Goal: Complete application form

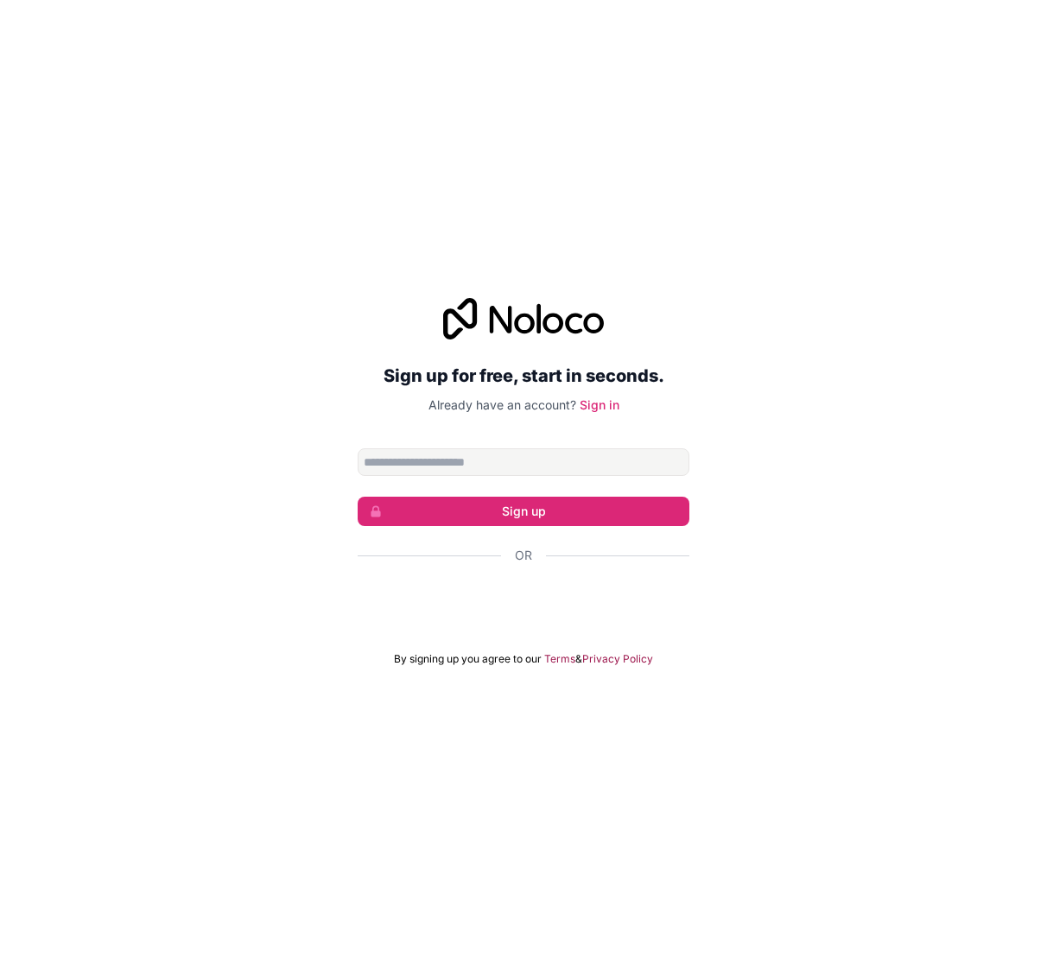
click at [509, 600] on div "Sign in with Google. Opens in new tab" at bounding box center [524, 602] width 332 height 38
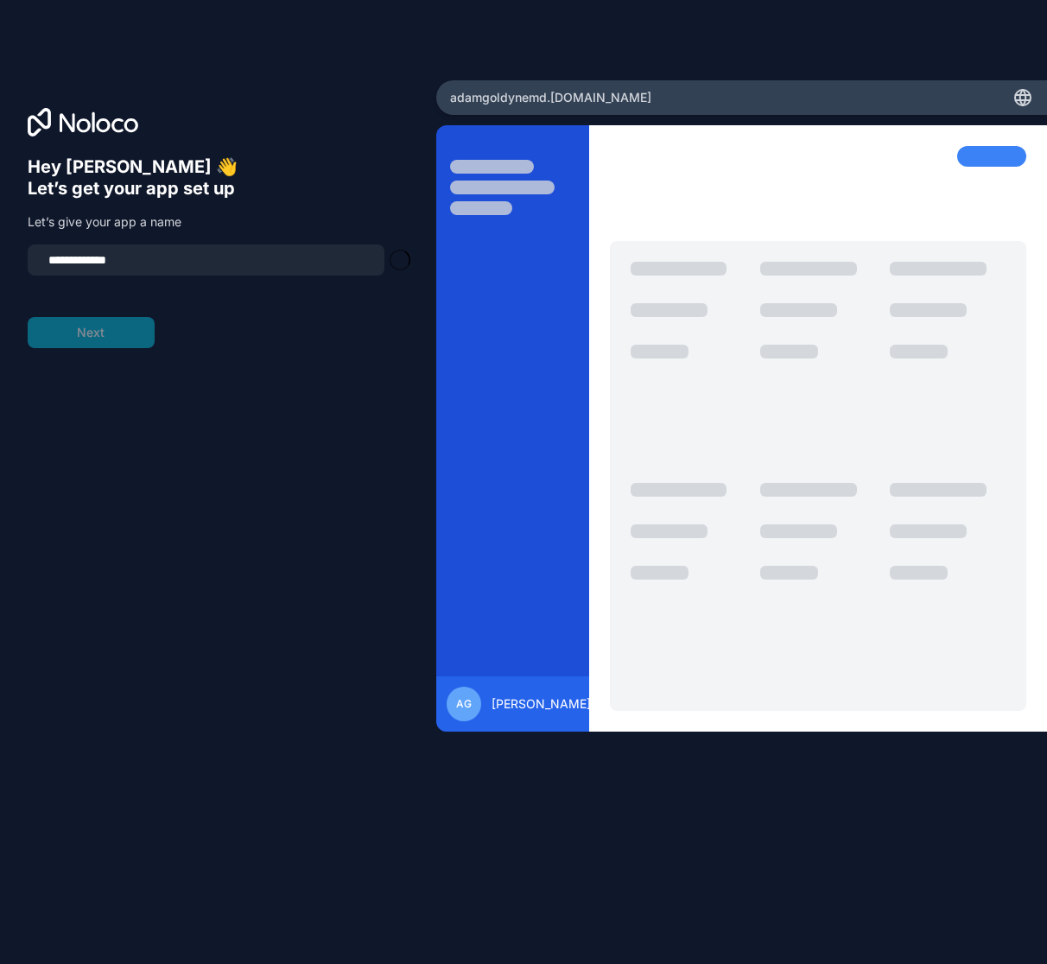
type input "**********"
click at [92, 328] on button "Next" at bounding box center [91, 332] width 127 height 31
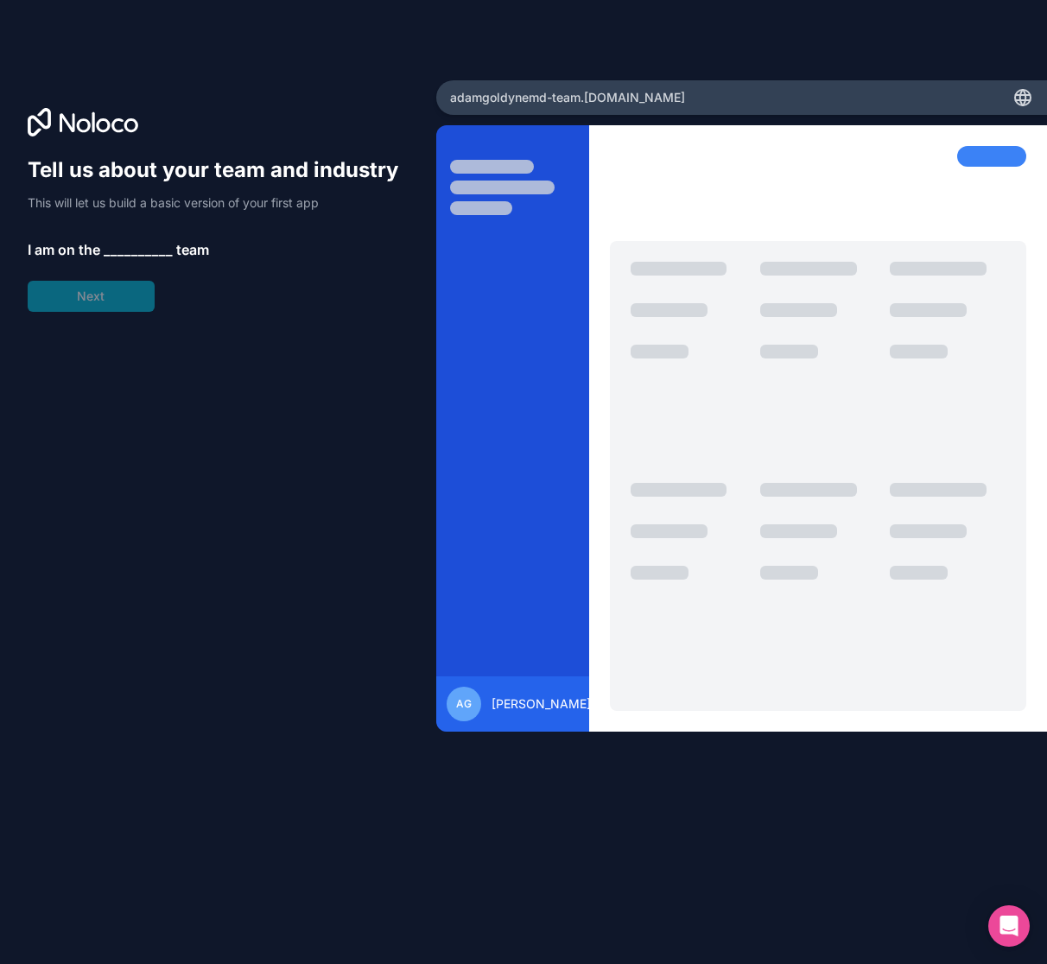
click at [132, 299] on div "Tell us about your team and industry This will let us build a basic version of …" at bounding box center [218, 233] width 381 height 155
click at [132, 250] on span "__________" at bounding box center [138, 249] width 69 height 21
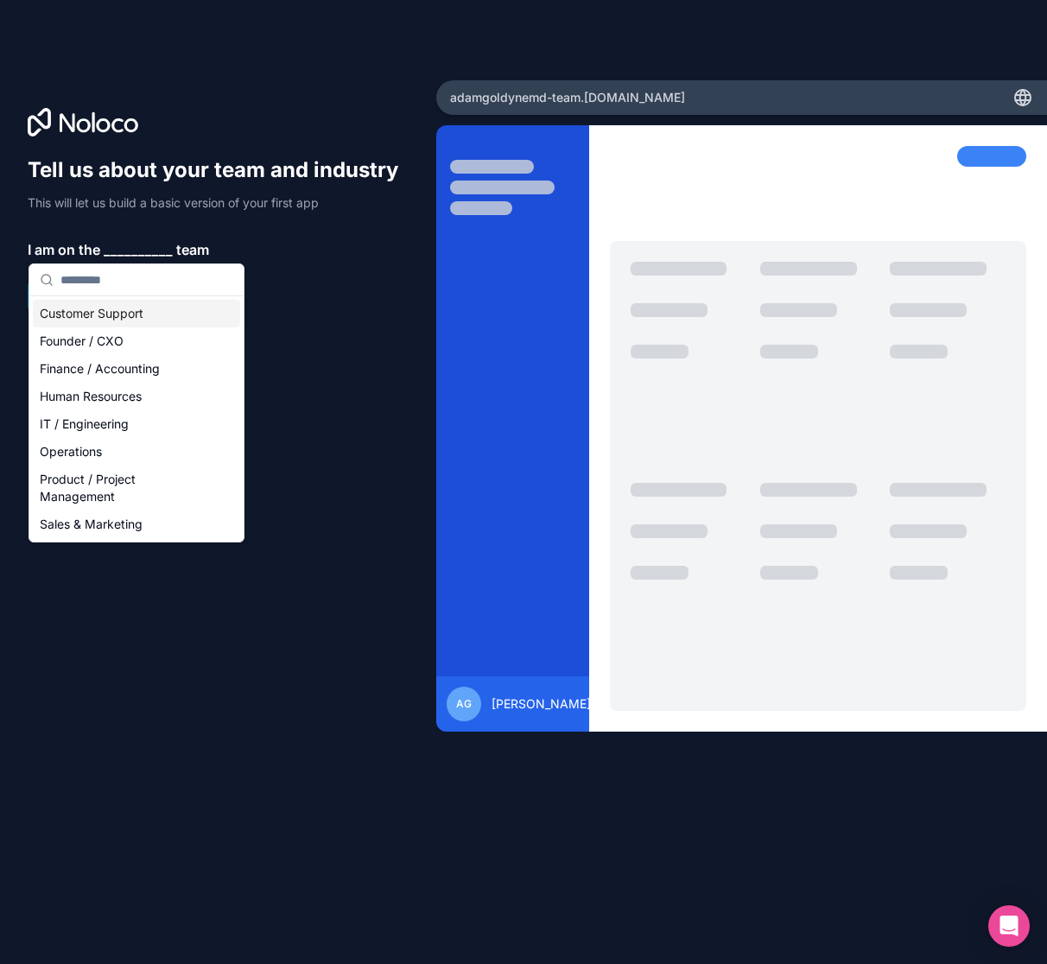
click at [114, 310] on div "Customer Support" at bounding box center [136, 314] width 207 height 28
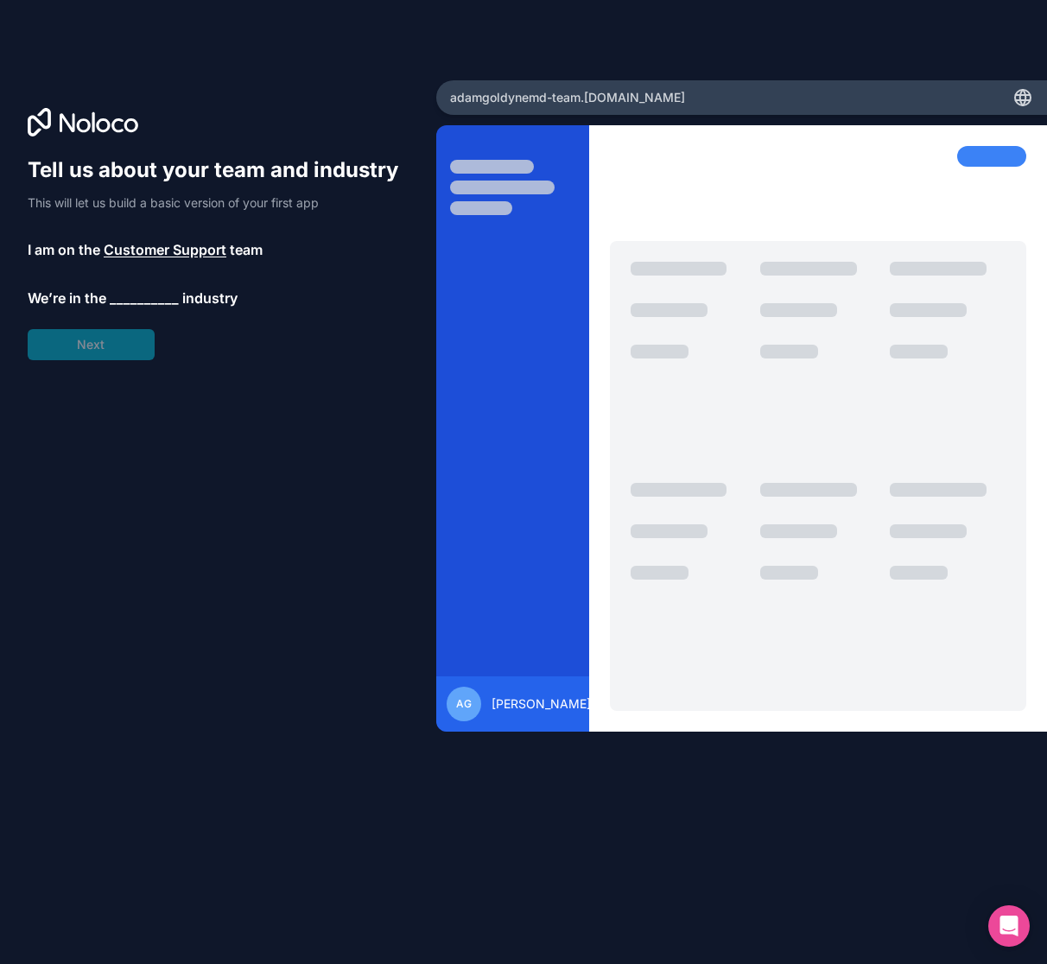
click at [132, 290] on span "__________" at bounding box center [144, 298] width 69 height 21
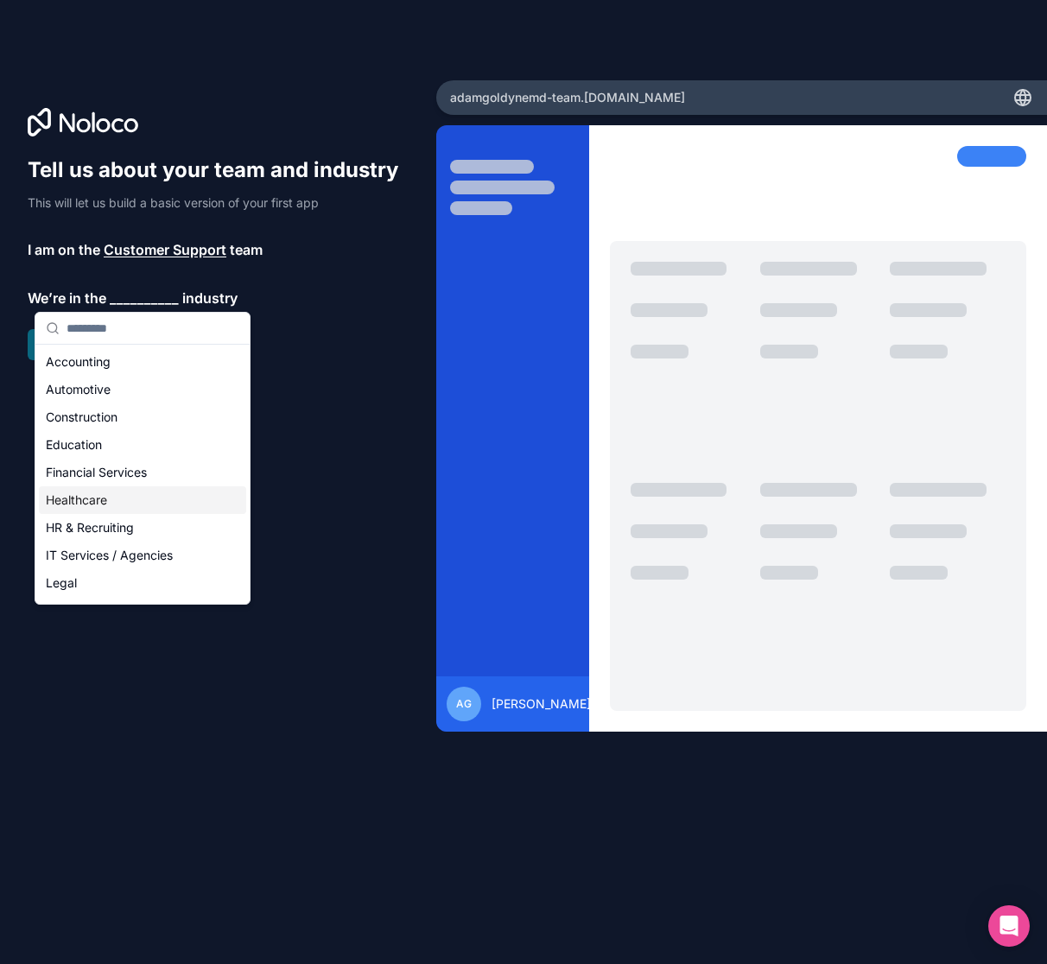
click at [101, 504] on div "Healthcare" at bounding box center [142, 500] width 207 height 28
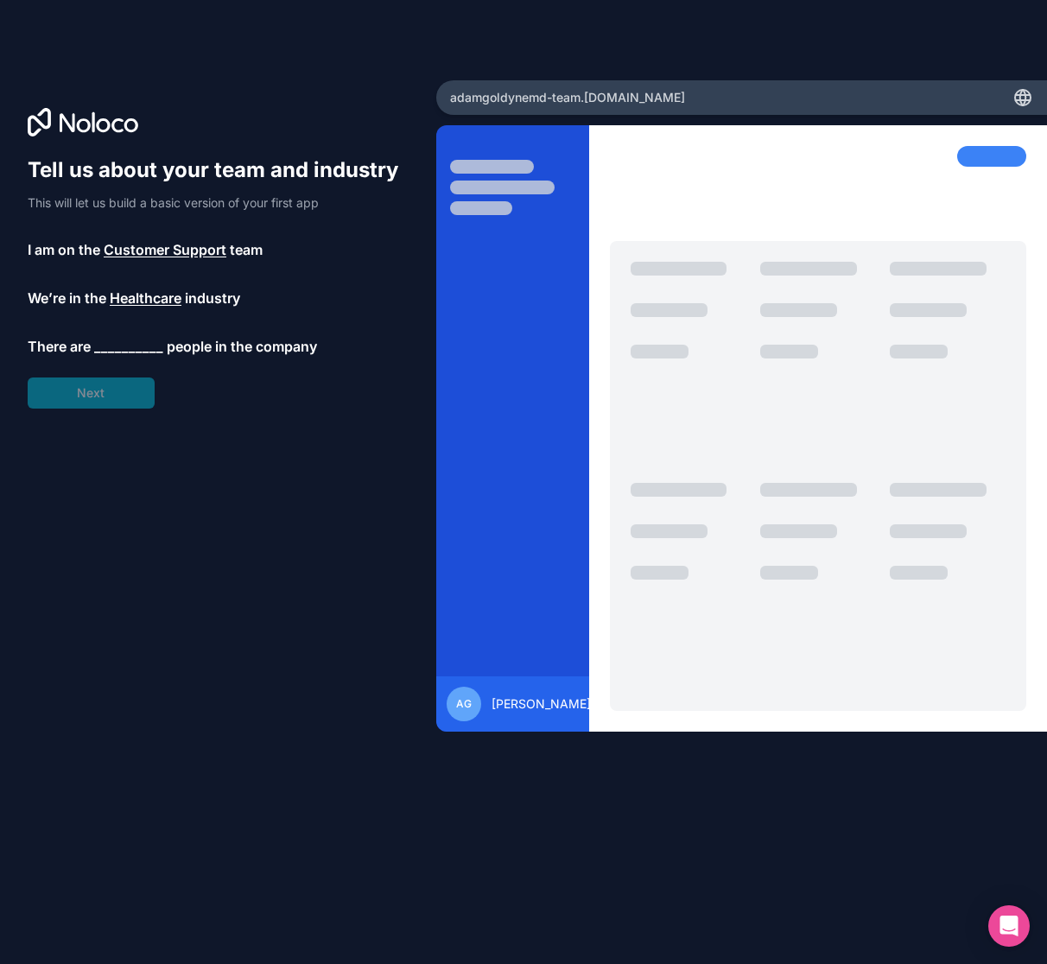
click at [109, 346] on span "__________" at bounding box center [128, 346] width 69 height 21
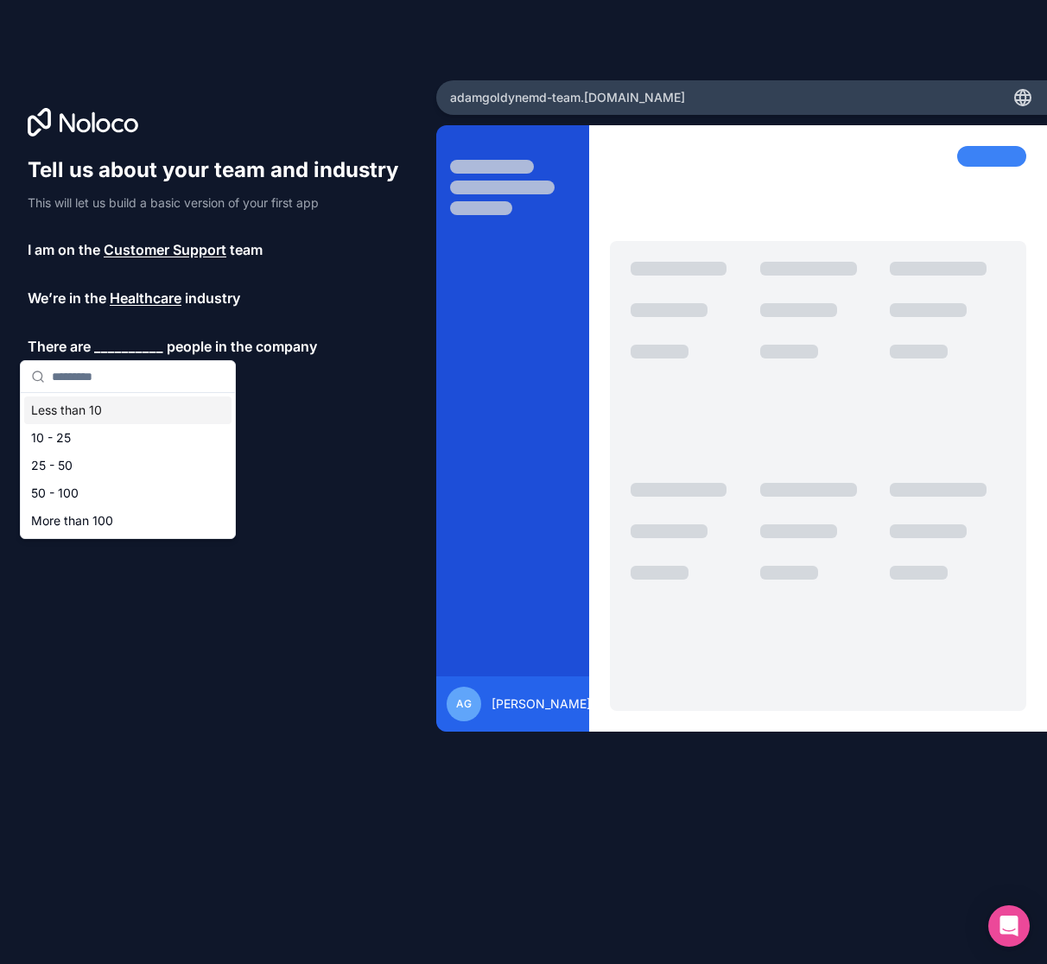
click at [86, 415] on div "Less than 10" at bounding box center [127, 410] width 207 height 28
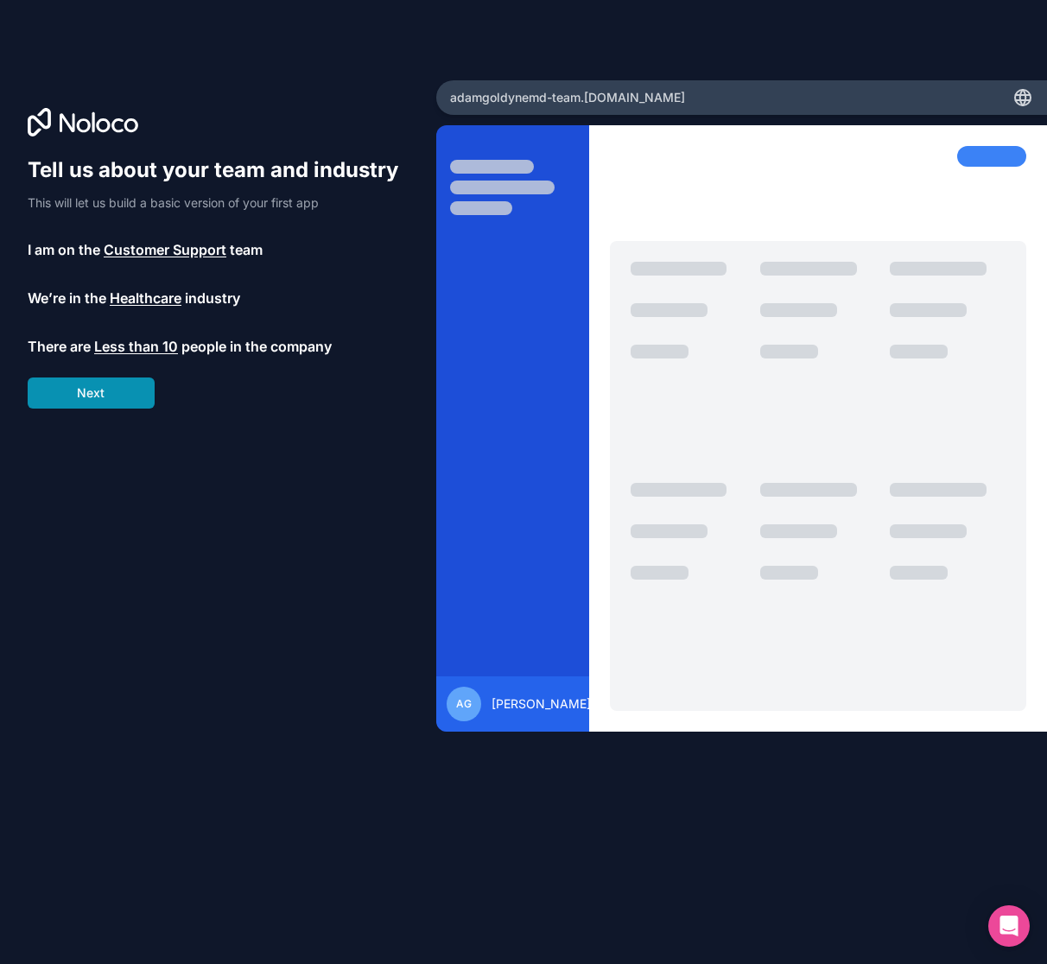
click at [86, 393] on button "Next" at bounding box center [91, 392] width 127 height 31
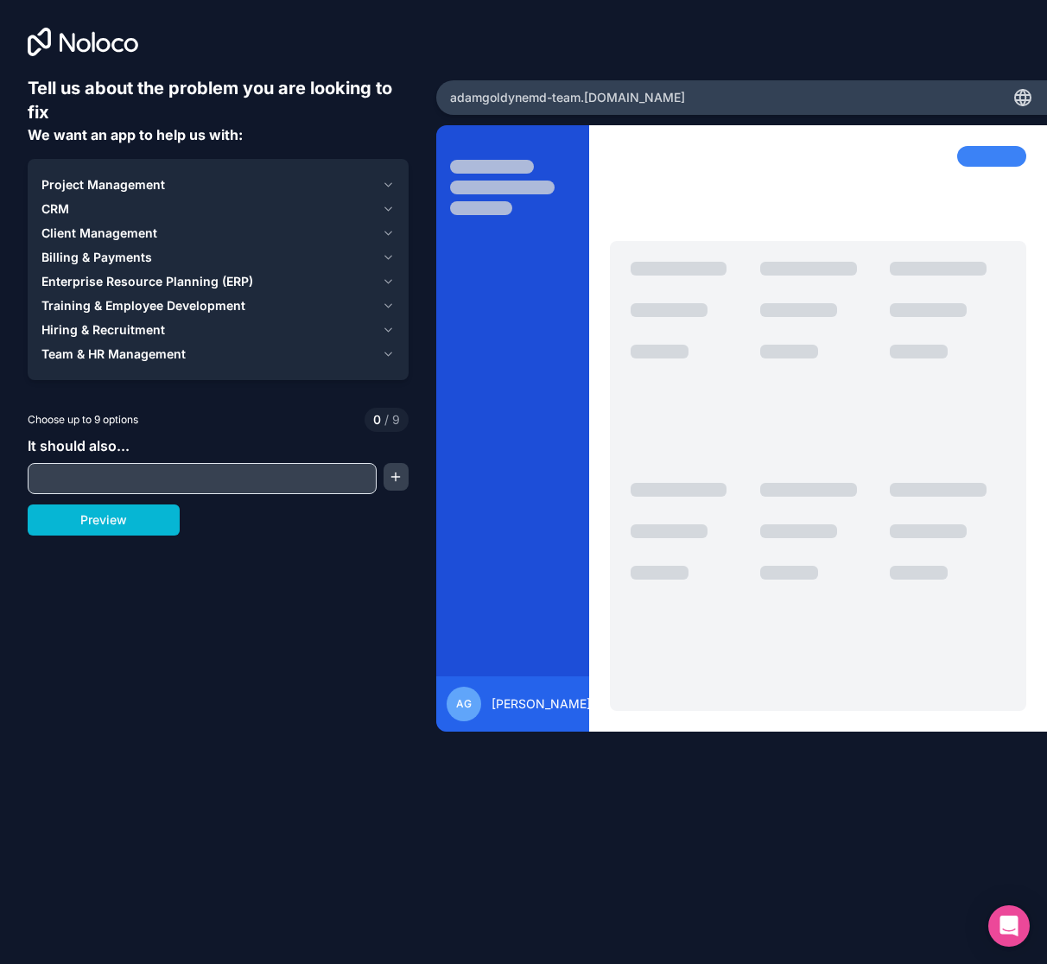
click at [155, 477] on input "text" at bounding box center [202, 478] width 340 height 24
click at [140, 532] on button "Preview" at bounding box center [104, 519] width 152 height 31
click at [301, 491] on div at bounding box center [202, 478] width 349 height 31
click at [298, 484] on input "text" at bounding box center [202, 478] width 340 height 24
click at [144, 230] on span "Client Management" at bounding box center [99, 233] width 116 height 17
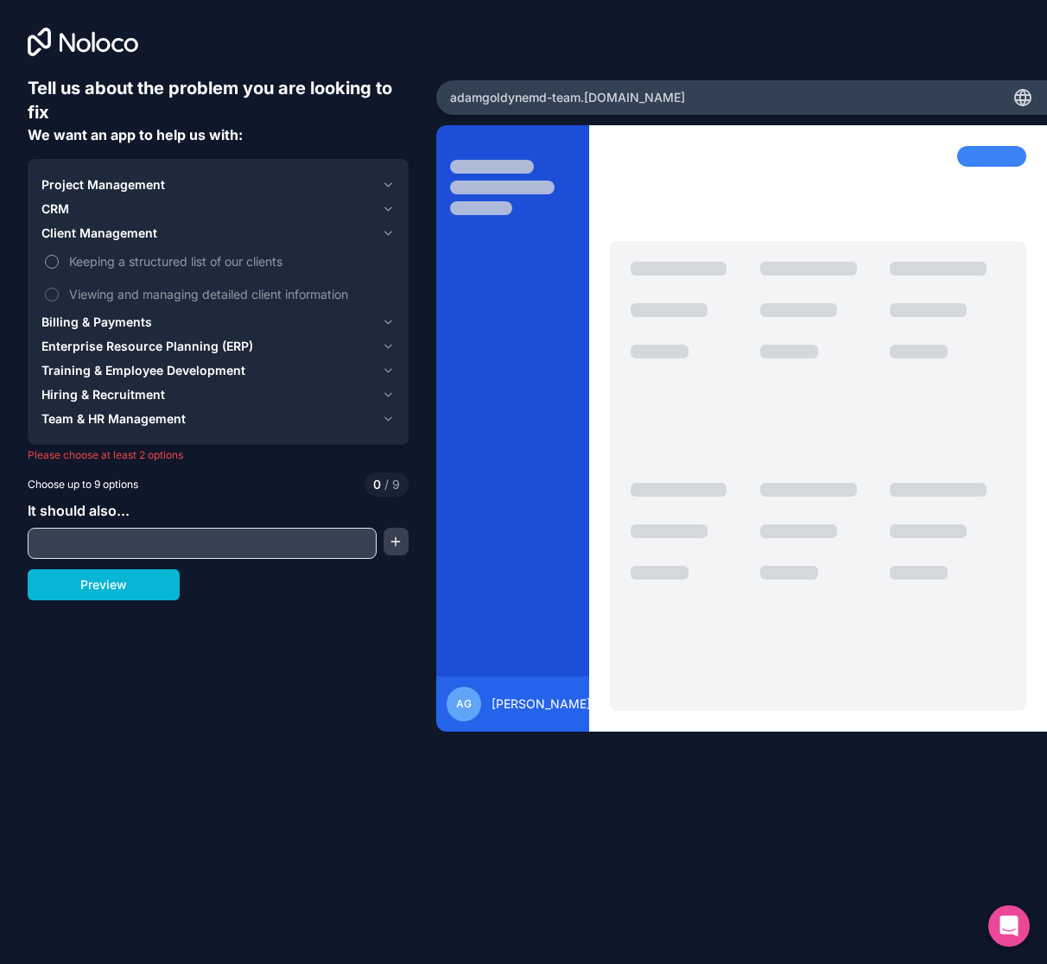
click at [92, 263] on span "Keeping a structured list of our clients" at bounding box center [230, 261] width 322 height 18
click at [59, 263] on button "Keeping a structured list of our clients" at bounding box center [52, 262] width 14 height 14
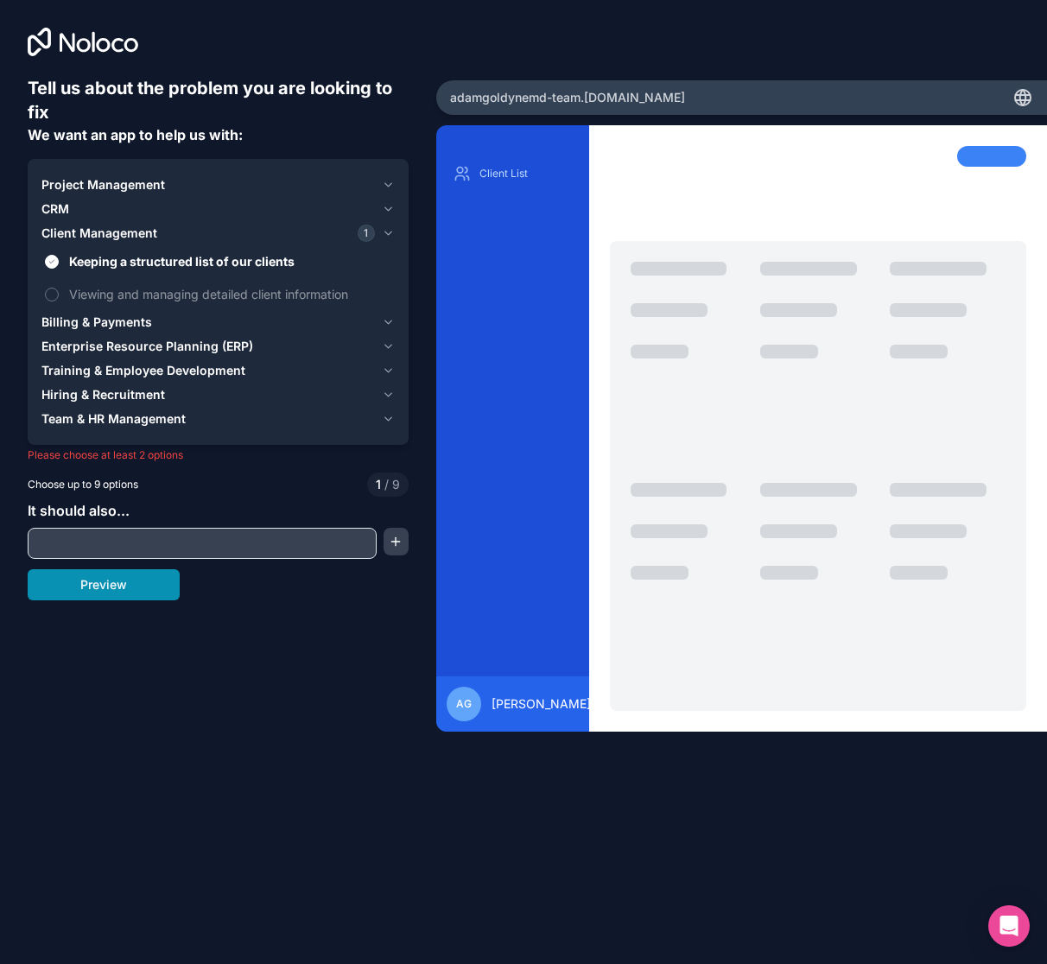
click at [105, 583] on button "Preview" at bounding box center [104, 584] width 152 height 31
click at [159, 587] on button "Preview" at bounding box center [104, 584] width 152 height 31
click at [427, 19] on div "Tell us about the problem you are looking to fix We want an app to help us with…" at bounding box center [218, 401] width 436 height 803
